Goal: Check status: Check status

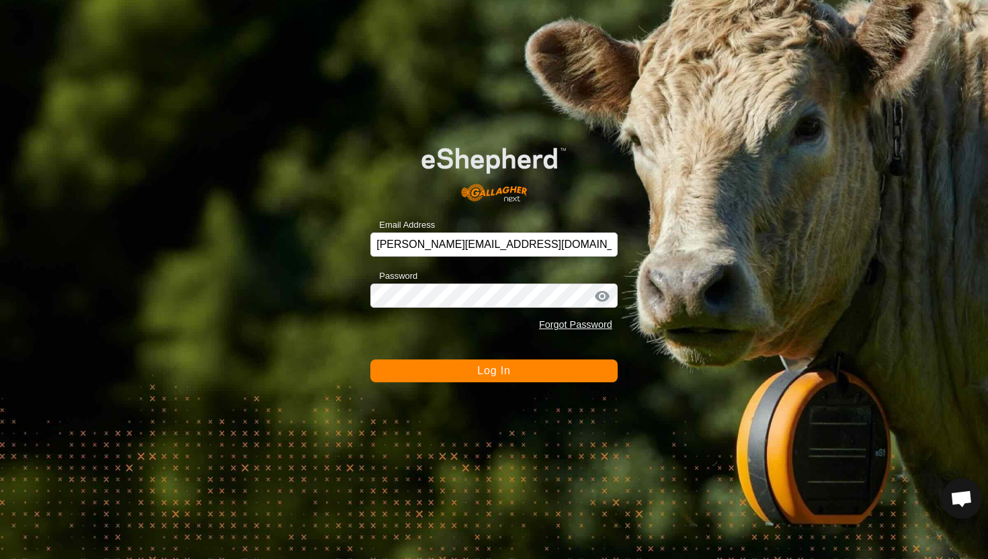
click at [487, 370] on span "Log In" at bounding box center [493, 370] width 33 height 11
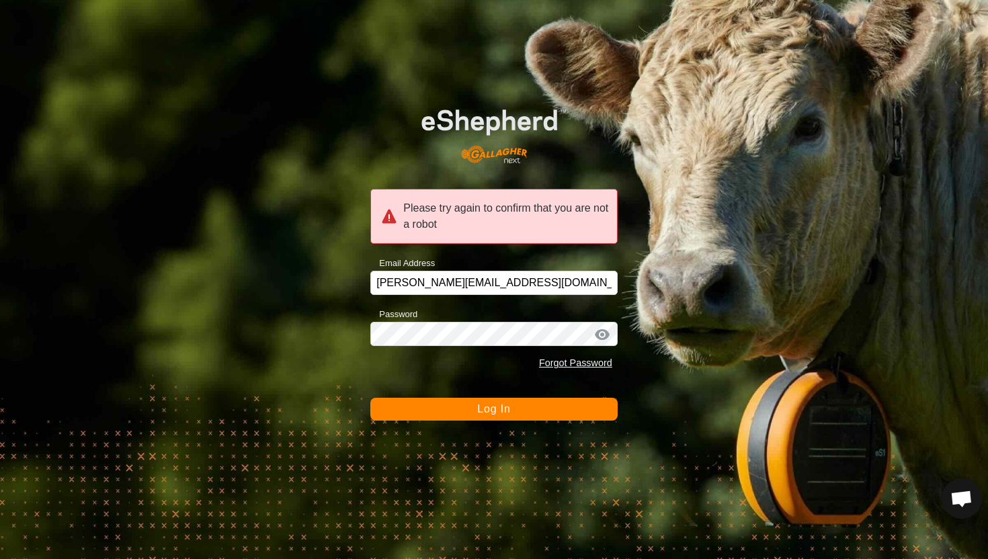
click at [485, 419] on button "Log In" at bounding box center [493, 409] width 247 height 23
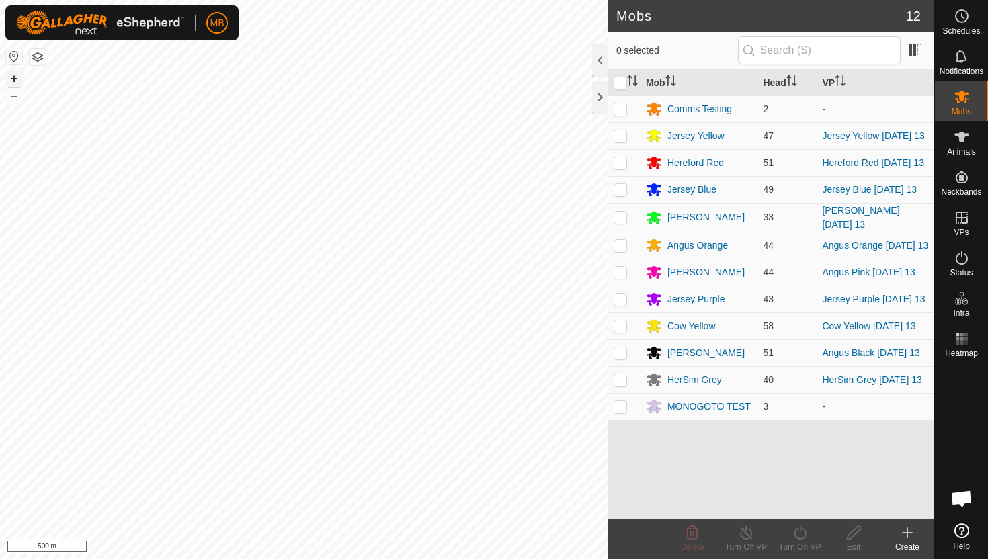
click at [20, 77] on button "+" at bounding box center [14, 79] width 16 height 16
click at [17, 71] on button "+" at bounding box center [14, 79] width 16 height 16
click at [962, 136] on icon at bounding box center [961, 137] width 15 height 11
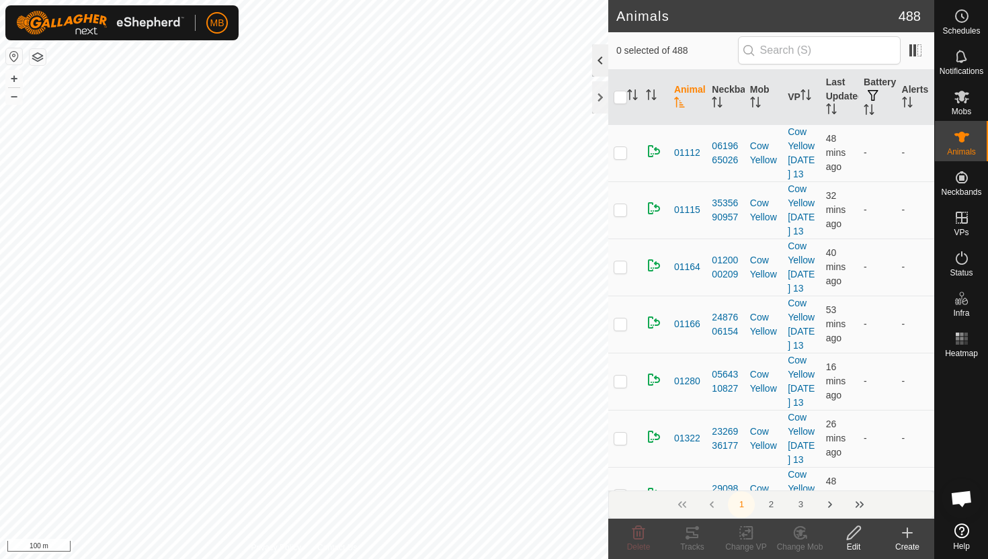
click at [601, 58] on div at bounding box center [600, 60] width 16 height 32
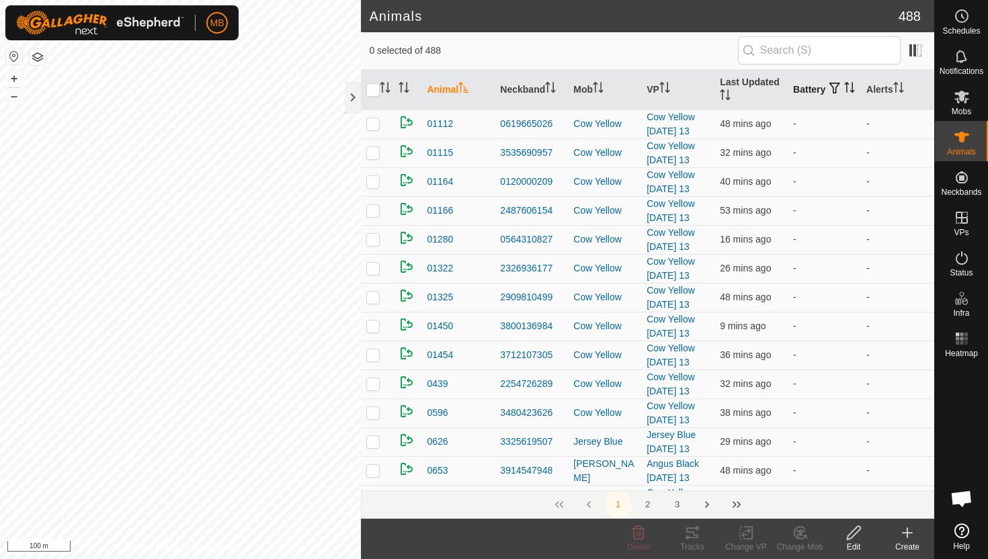
click at [844, 91] on icon "Activate to sort" at bounding box center [849, 87] width 11 height 11
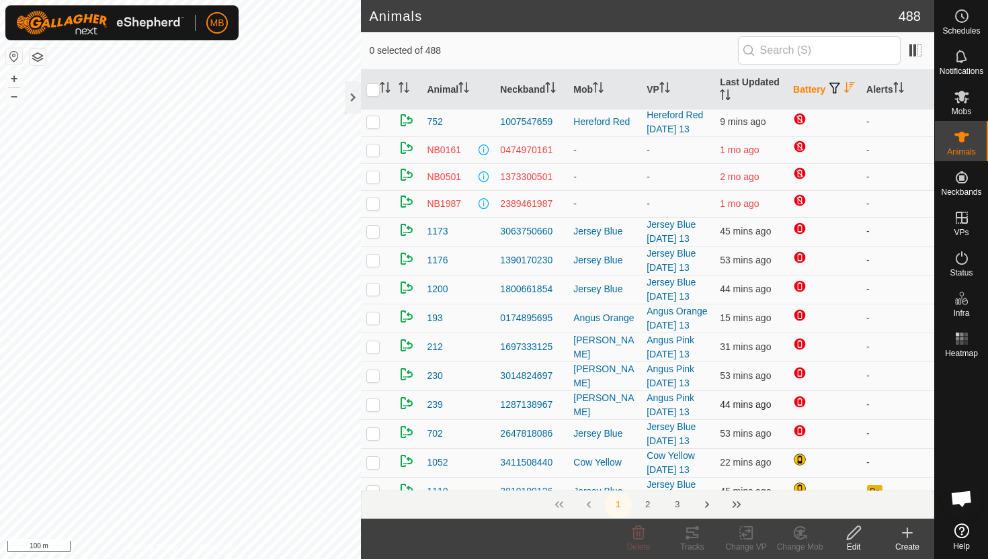
scroll to position [53, 0]
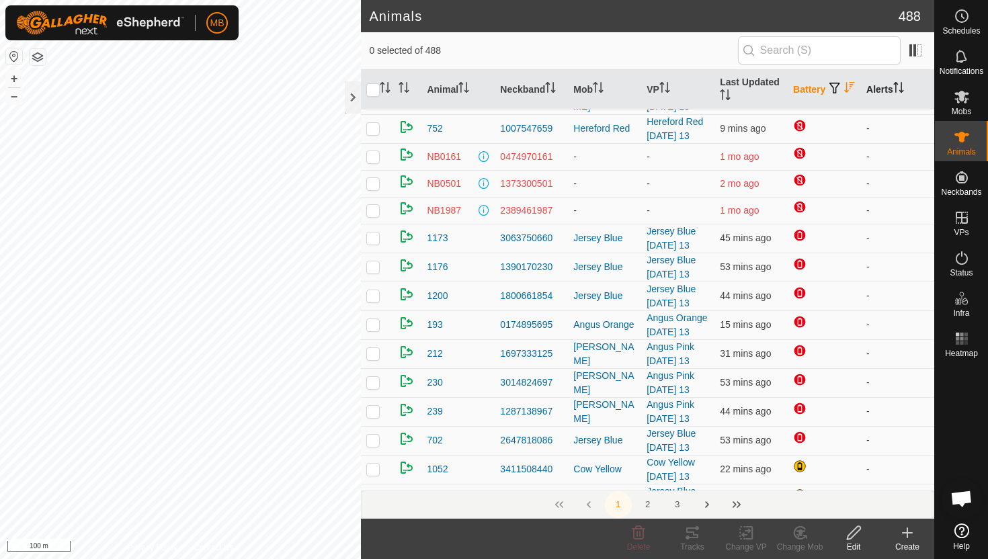
click at [902, 89] on icon "Activate to sort" at bounding box center [901, 87] width 1 height 11
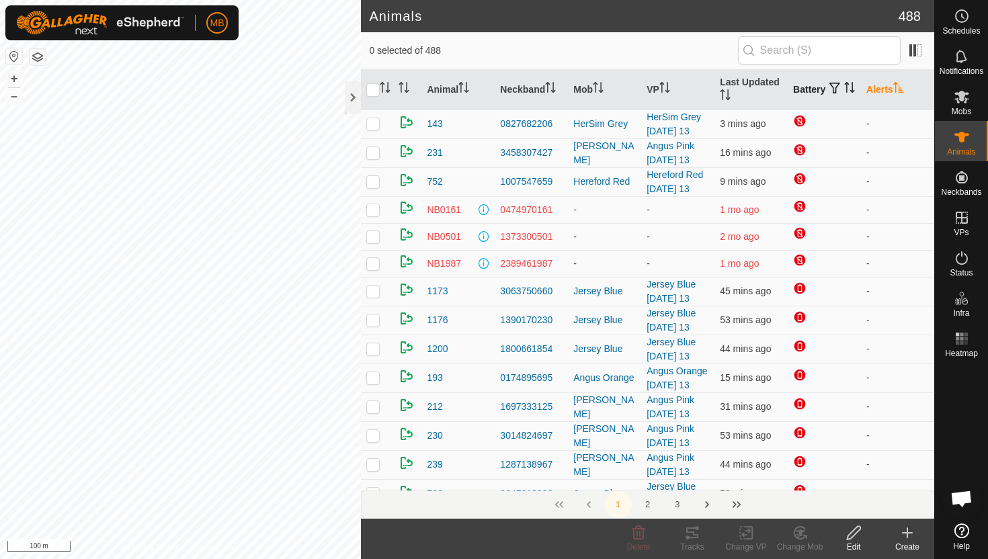
click at [903, 89] on icon "Activate to sort" at bounding box center [898, 87] width 11 height 11
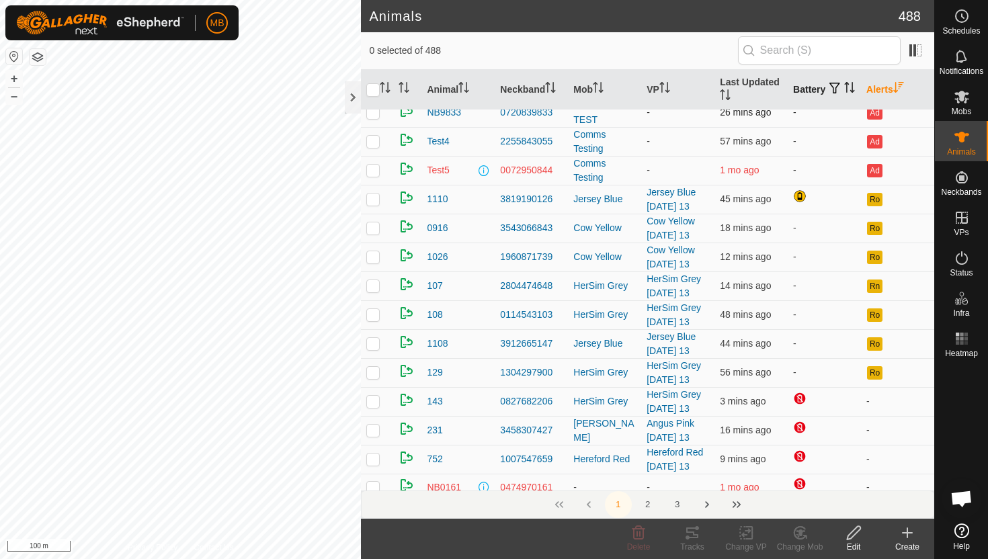
scroll to position [126, 0]
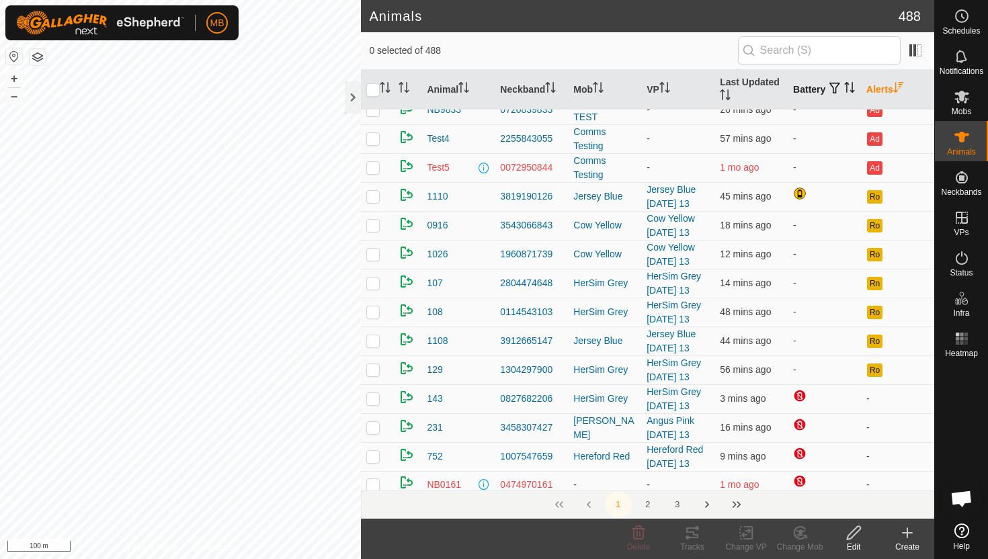
click at [844, 93] on icon "Activate to sort" at bounding box center [849, 87] width 11 height 11
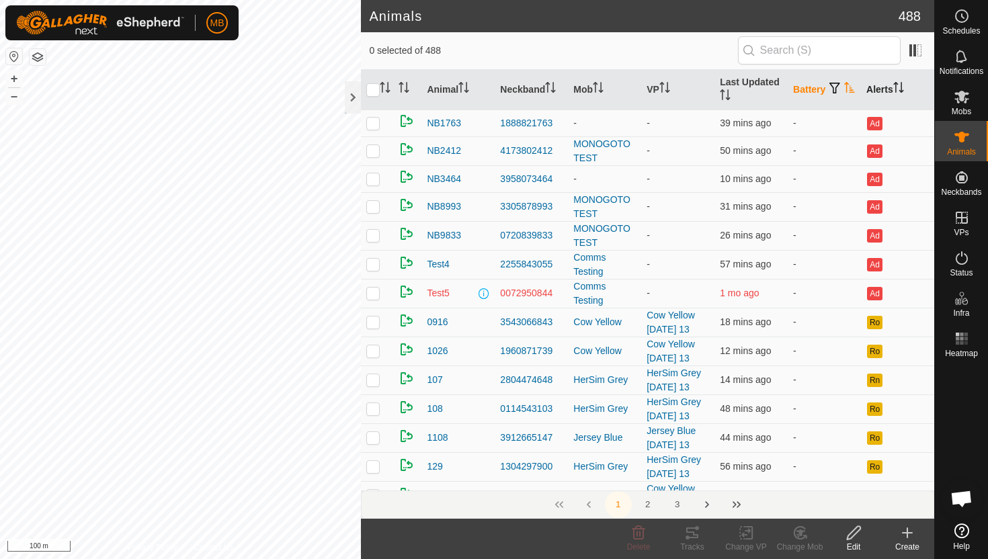
click at [844, 93] on icon "Activate to sort" at bounding box center [849, 87] width 11 height 11
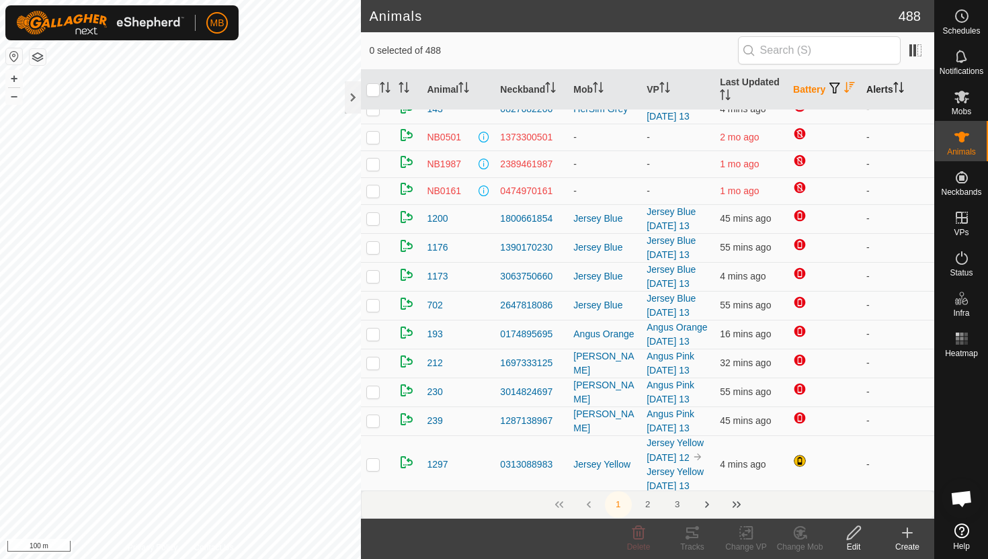
scroll to position [75, 0]
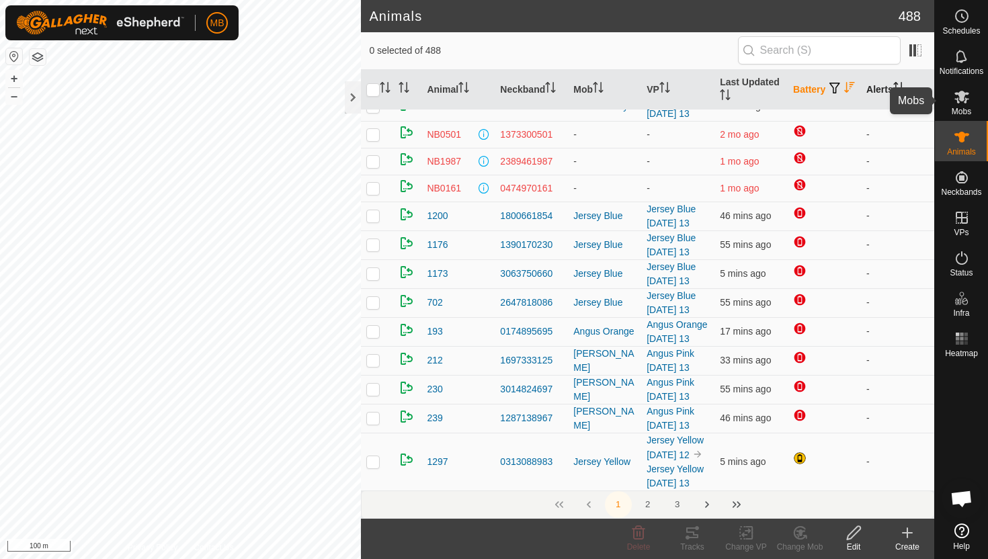
click at [957, 102] on icon at bounding box center [961, 97] width 15 height 13
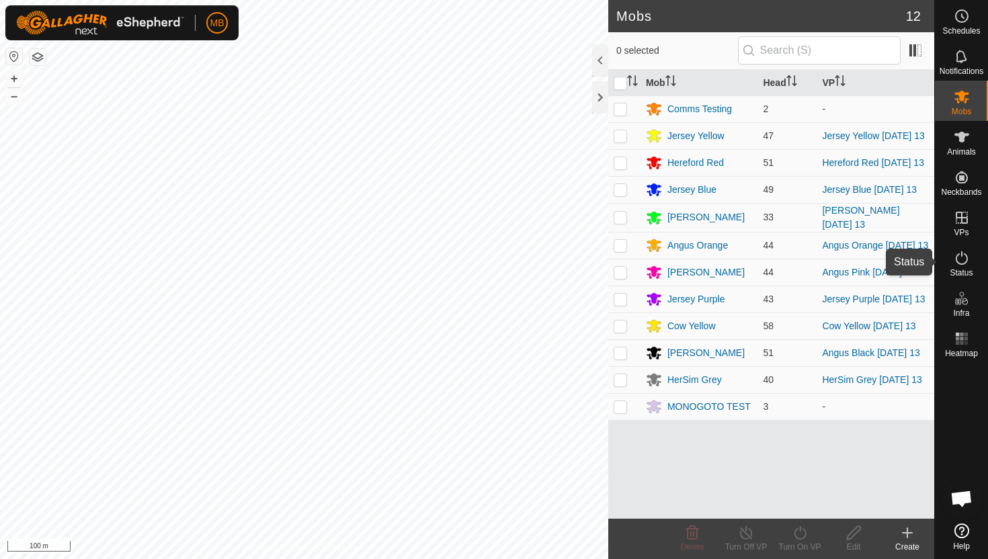
click at [962, 256] on icon at bounding box center [962, 258] width 16 height 16
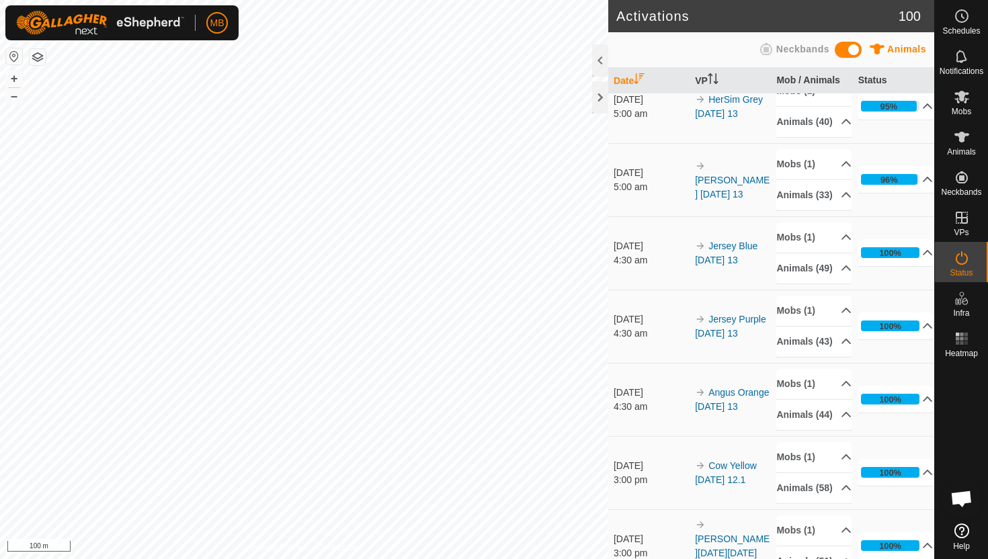
scroll to position [388, 0]
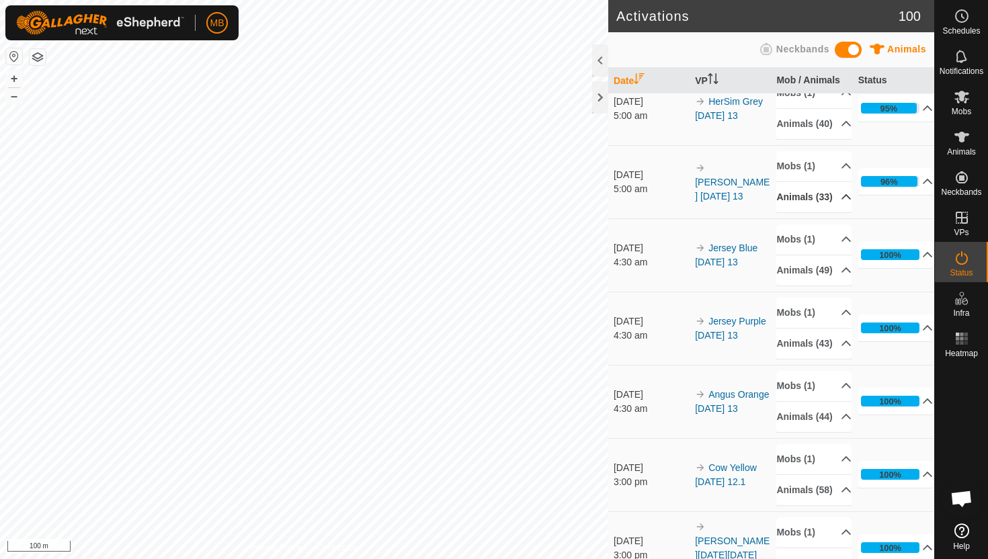
click at [838, 212] on p-accordion-header "Animals (33)" at bounding box center [813, 197] width 75 height 30
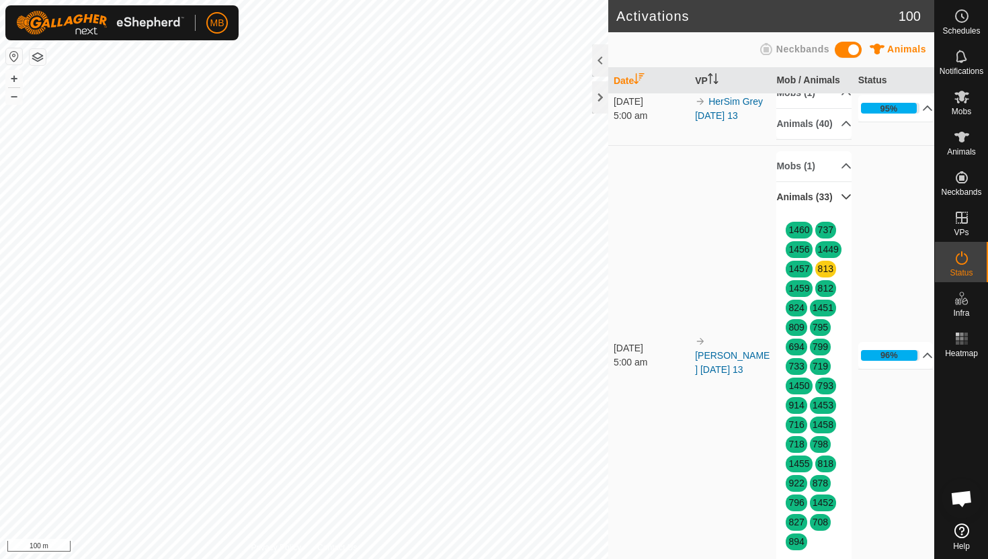
click at [838, 212] on p-accordion-header "Animals (33)" at bounding box center [813, 197] width 75 height 30
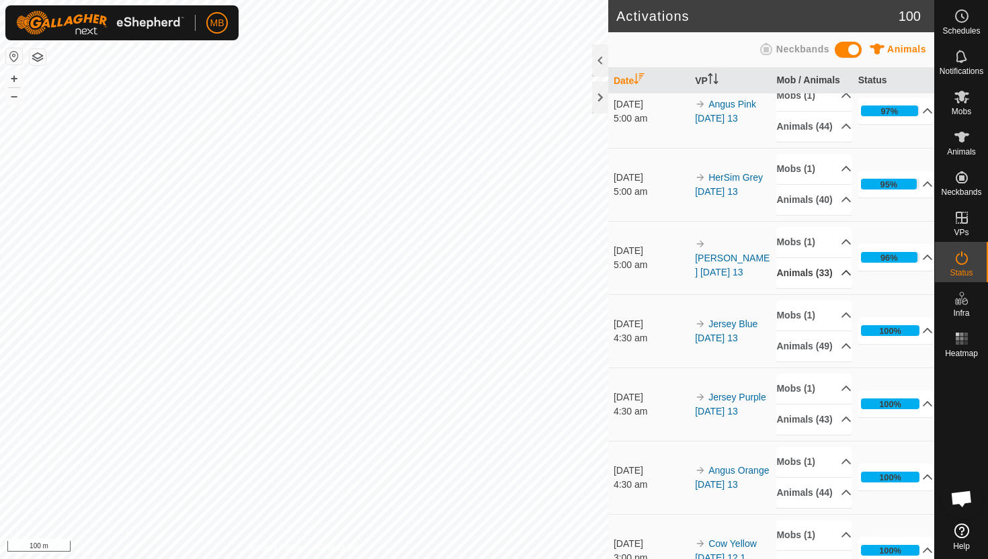
scroll to position [310, 0]
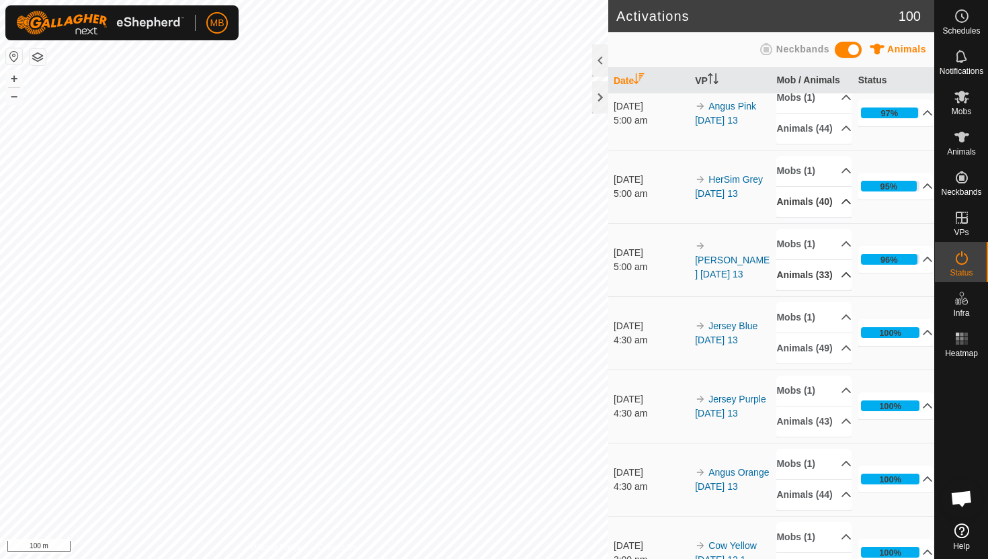
click at [841, 217] on p-accordion-header "Animals (40)" at bounding box center [813, 202] width 75 height 30
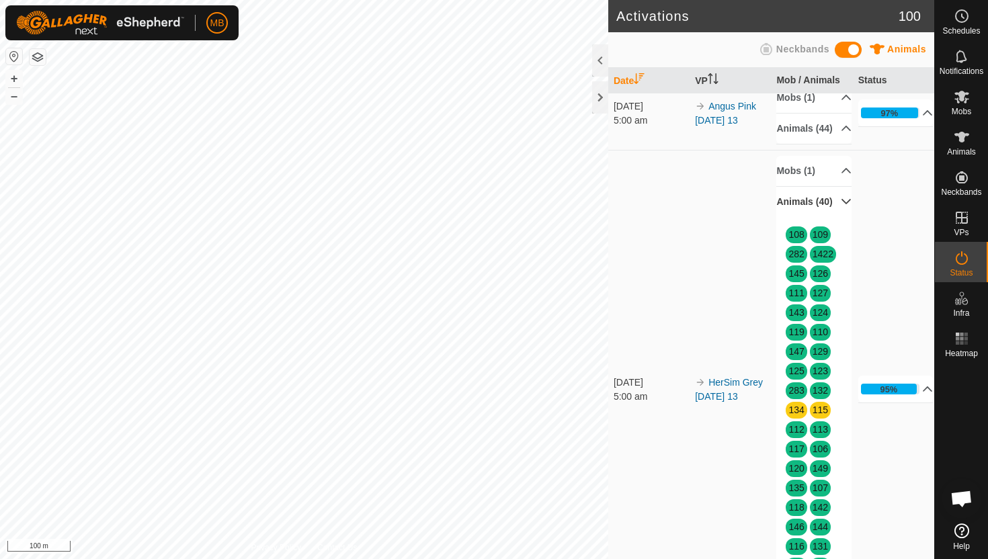
click at [841, 217] on p-accordion-header "Animals (40)" at bounding box center [813, 202] width 75 height 30
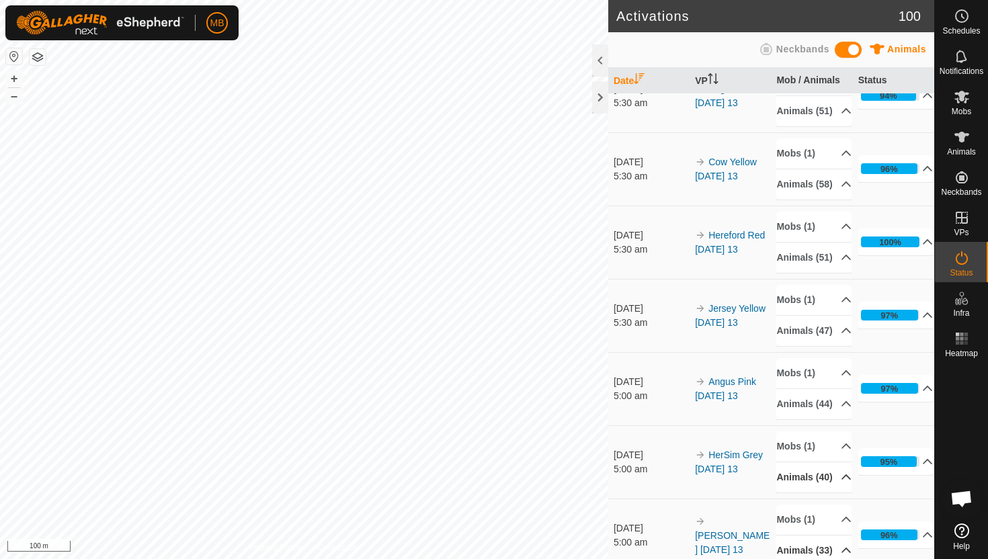
scroll to position [0, 0]
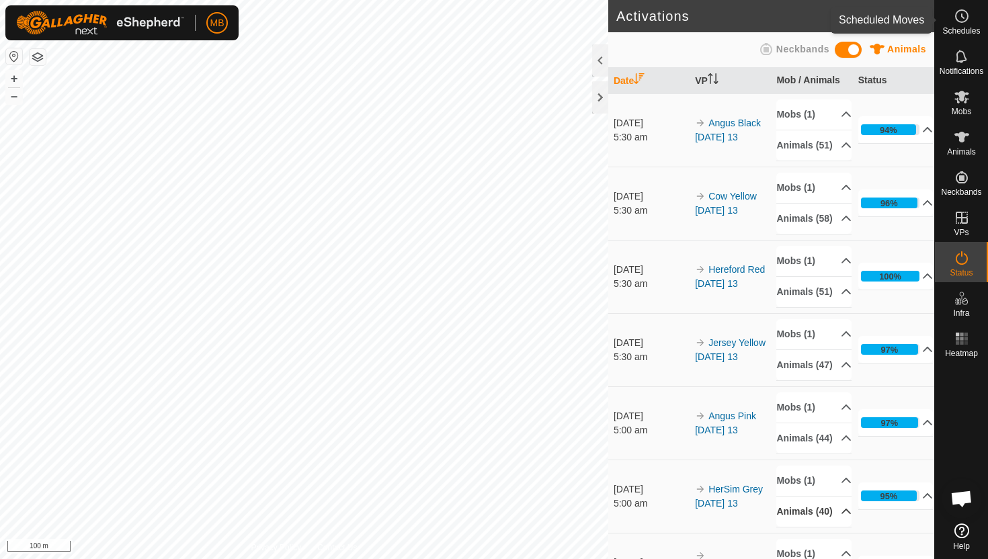
click at [961, 30] on span "Schedules" at bounding box center [961, 31] width 38 height 8
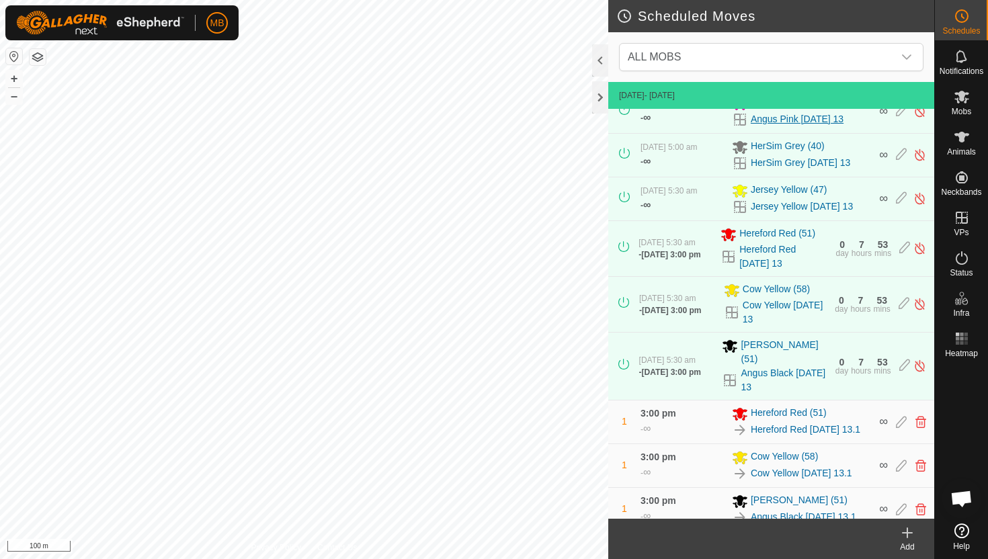
scroll to position [108, 0]
